Goal: Information Seeking & Learning: Learn about a topic

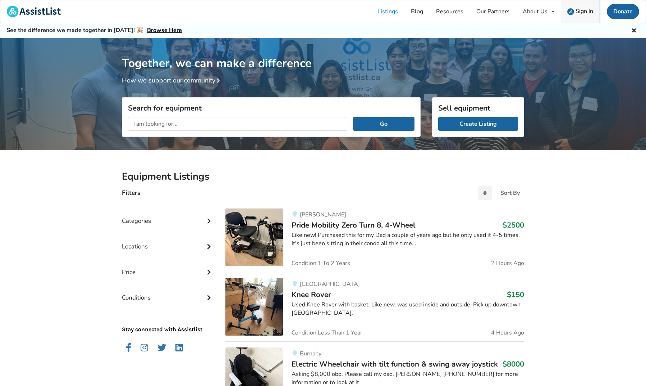
click at [579, 12] on span "Sign In" at bounding box center [585, 11] width 18 height 8
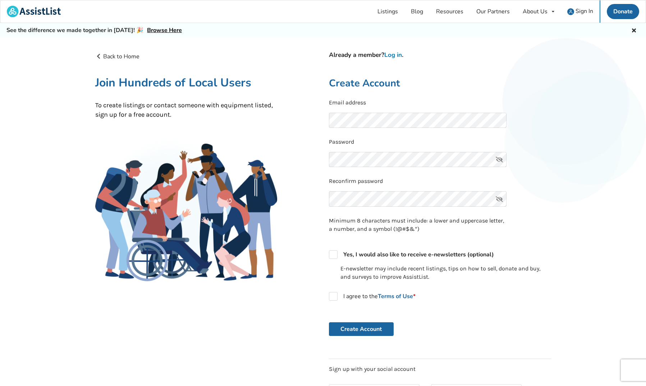
click at [396, 54] on link "Log in" at bounding box center [394, 55] width 18 height 8
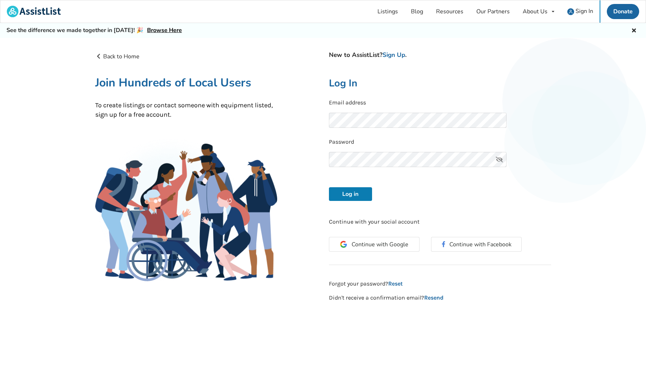
click at [347, 192] on button "Log in" at bounding box center [350, 194] width 43 height 14
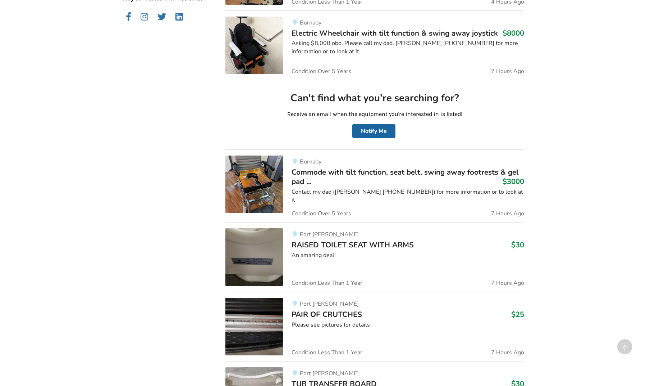
scroll to position [362, 0]
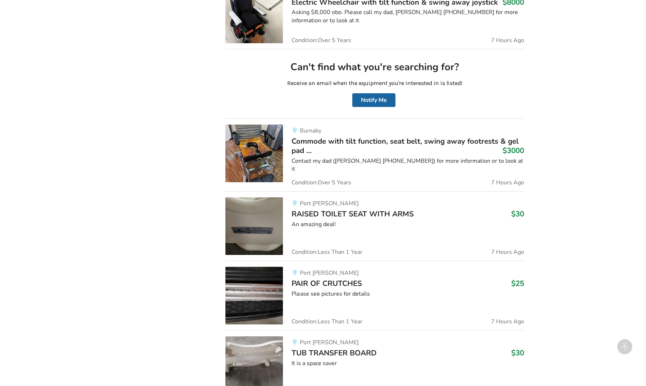
click at [452, 221] on div "An amazing deal!" at bounding box center [408, 224] width 233 height 8
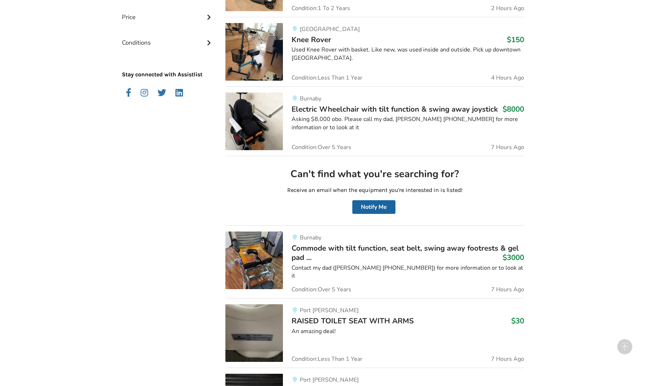
scroll to position [253, 0]
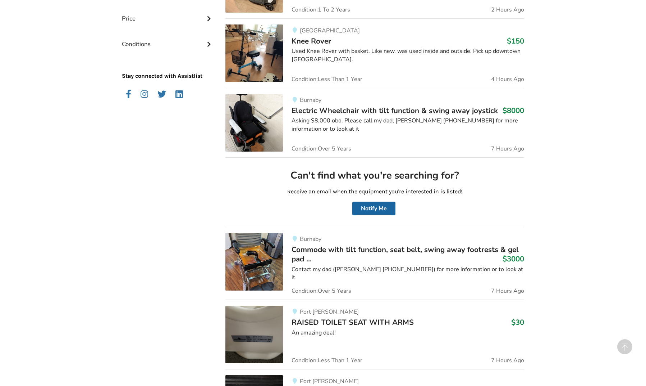
click at [255, 130] on img at bounding box center [255, 123] width 58 height 58
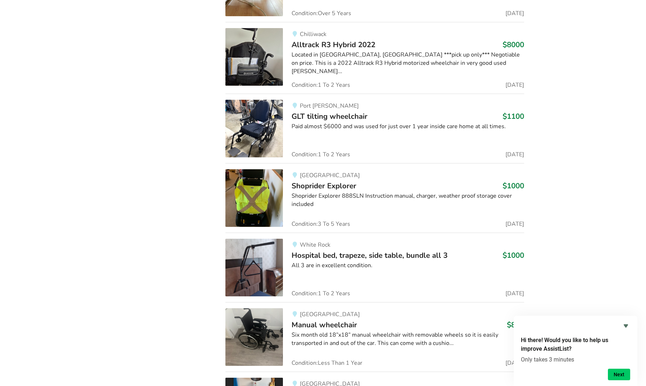
scroll to position [2854, 0]
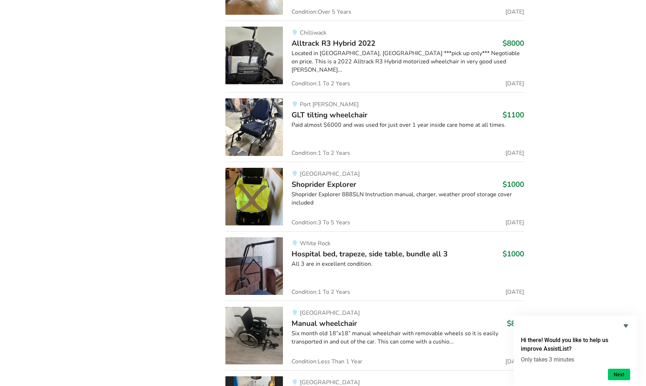
click at [284, 245] on div "[GEOGRAPHIC_DATA] bed, trapeze, side table, bundle all 3 $1000 All 3 are in exc…" at bounding box center [403, 266] width 241 height 58
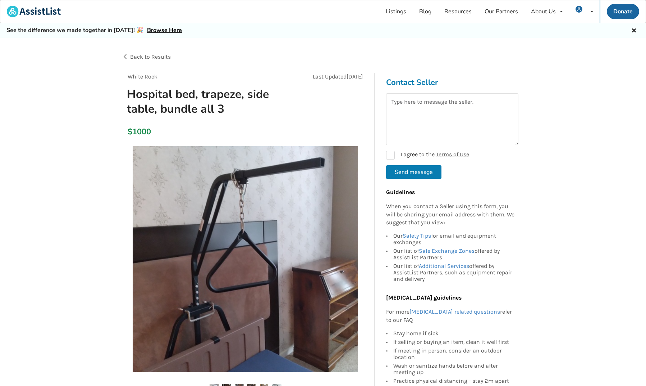
scroll to position [124, 0]
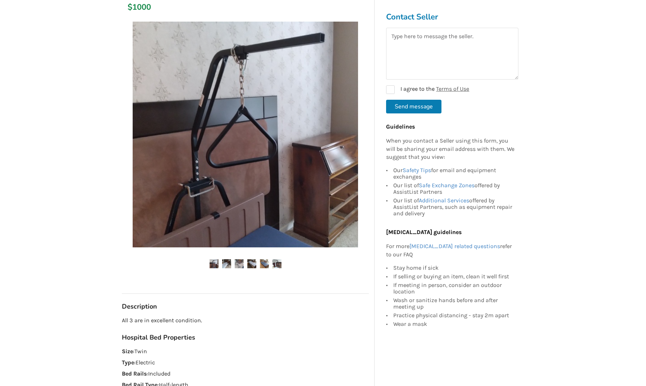
click at [227, 262] on img at bounding box center [226, 263] width 9 height 9
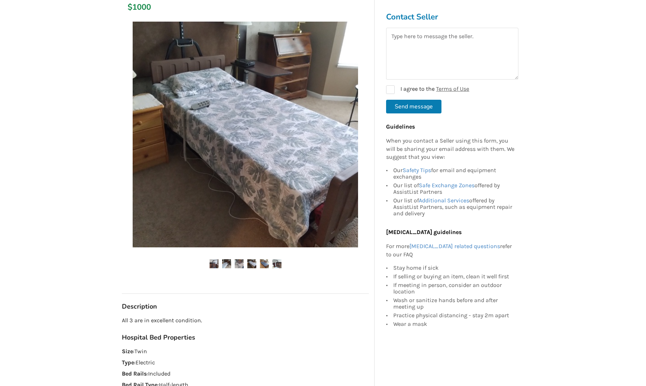
click at [241, 263] on img at bounding box center [239, 263] width 9 height 9
click at [256, 265] on img at bounding box center [251, 263] width 9 height 9
click at [264, 264] on img at bounding box center [264, 263] width 9 height 9
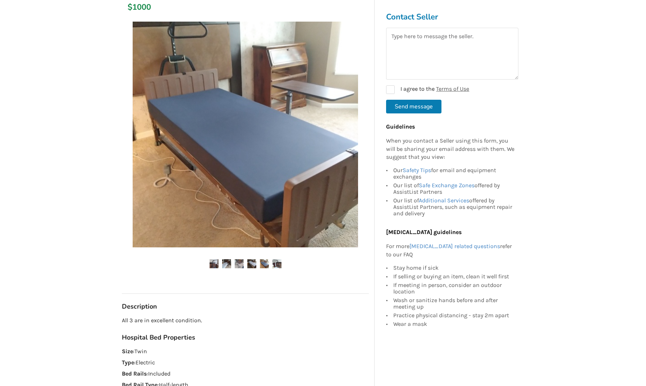
click at [268, 263] on img at bounding box center [264, 263] width 9 height 9
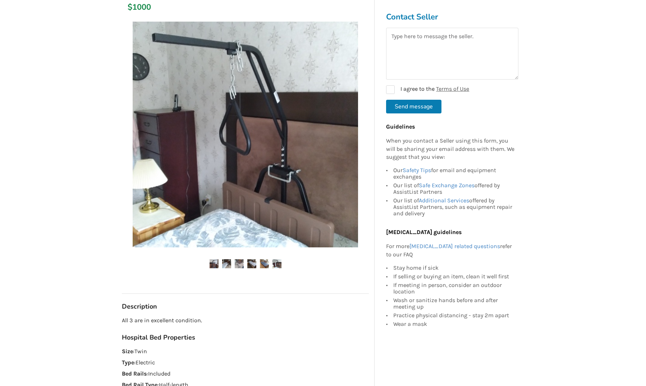
click at [278, 261] on img at bounding box center [277, 263] width 9 height 9
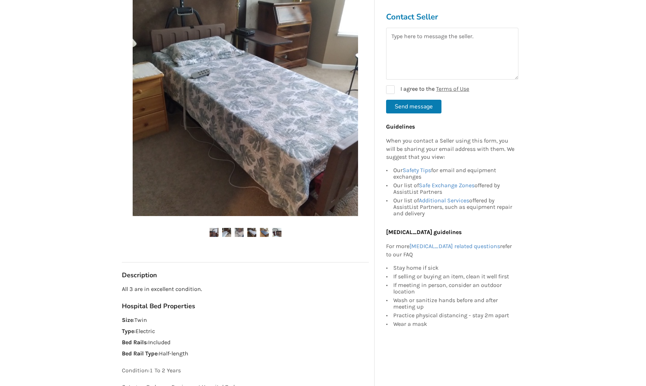
scroll to position [27, 0]
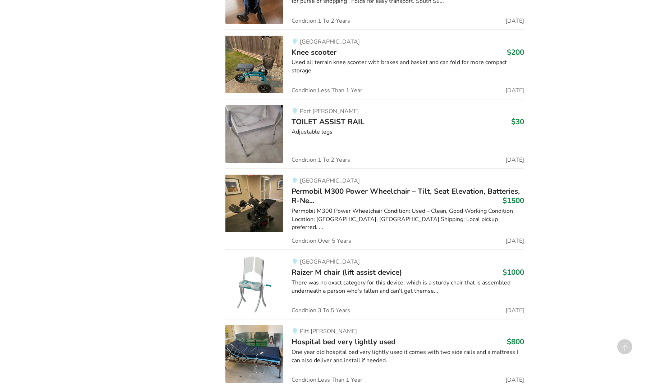
scroll to position [1334, 0]
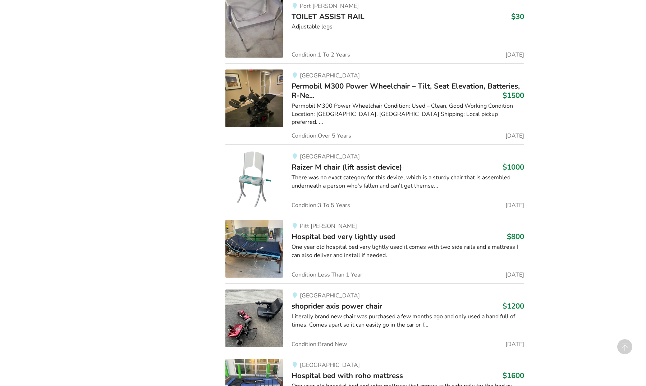
click at [248, 104] on img at bounding box center [255, 98] width 58 height 58
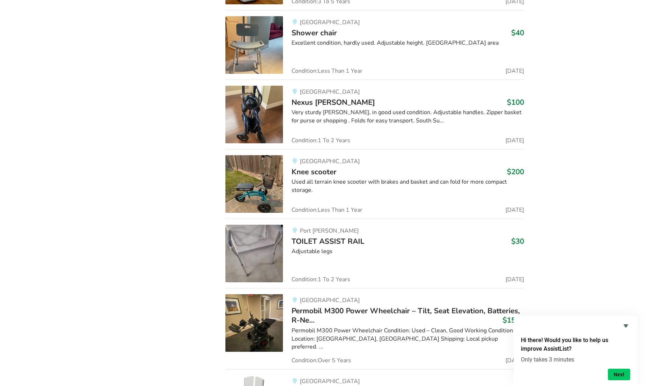
scroll to position [1244, 0]
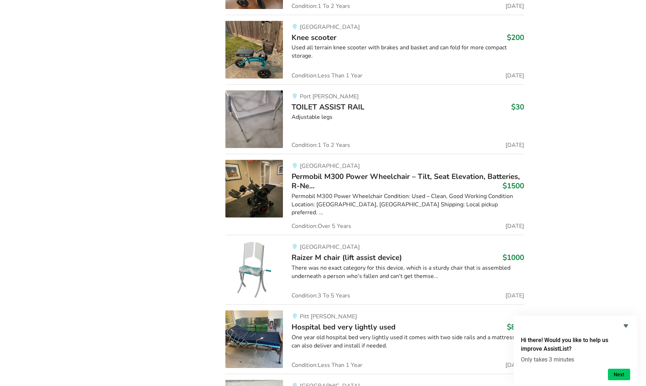
click at [453, 214] on div "Maple Ridge Permobil M300 Power Wheelchair – Tilt, Seat Elevation, Batteries, R…" at bounding box center [403, 194] width 241 height 69
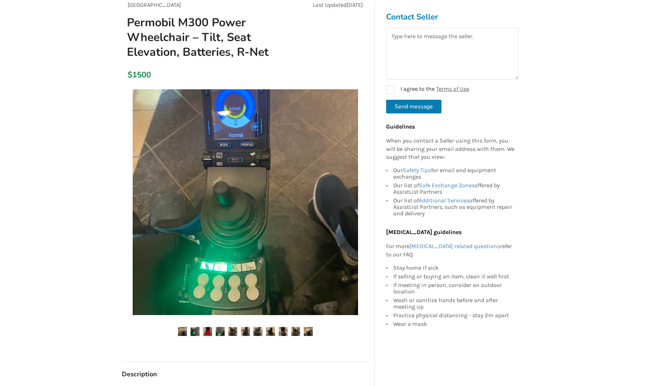
scroll to position [97, 0]
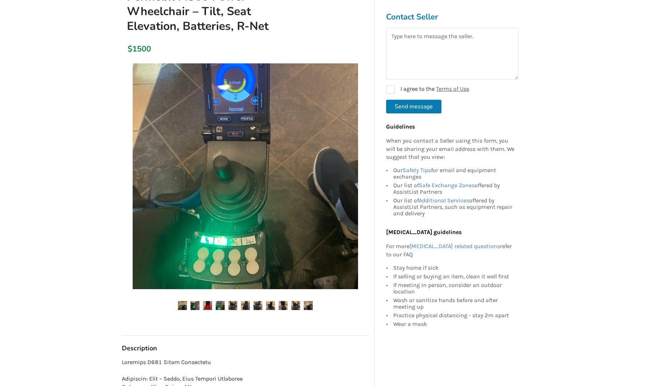
click at [308, 304] on img at bounding box center [308, 305] width 9 height 9
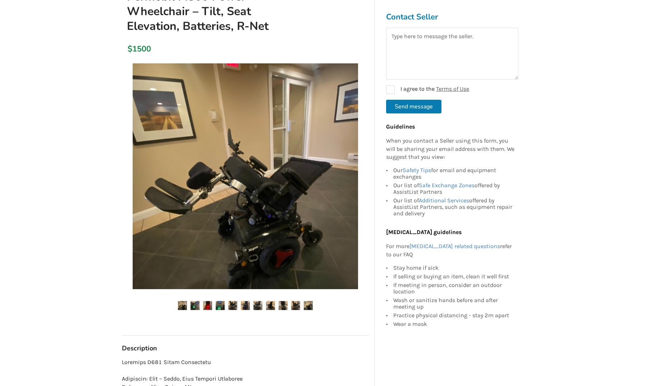
click at [299, 306] on img at bounding box center [295, 305] width 9 height 9
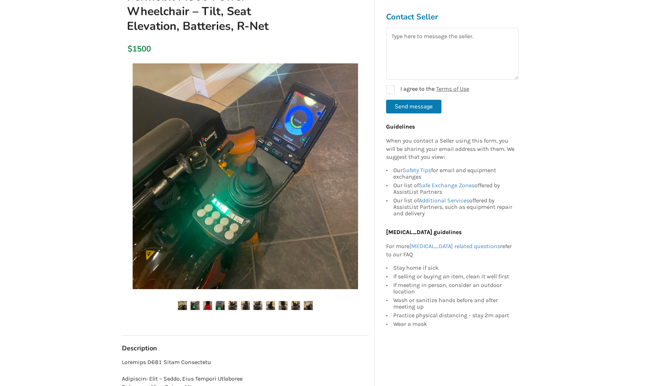
click at [284, 306] on img at bounding box center [283, 305] width 9 height 9
click at [273, 307] on img at bounding box center [270, 305] width 9 height 9
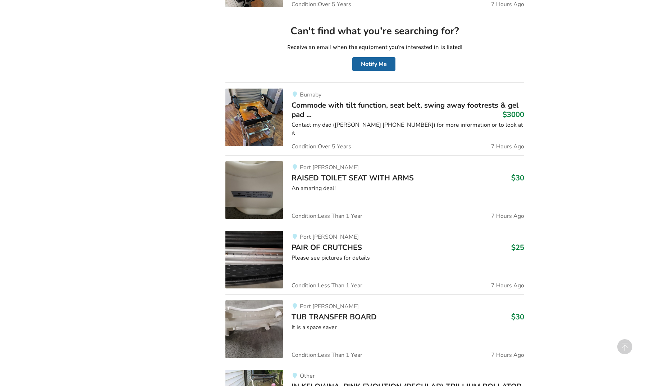
scroll to position [637, 0]
